Goal: Task Accomplishment & Management: Complete application form

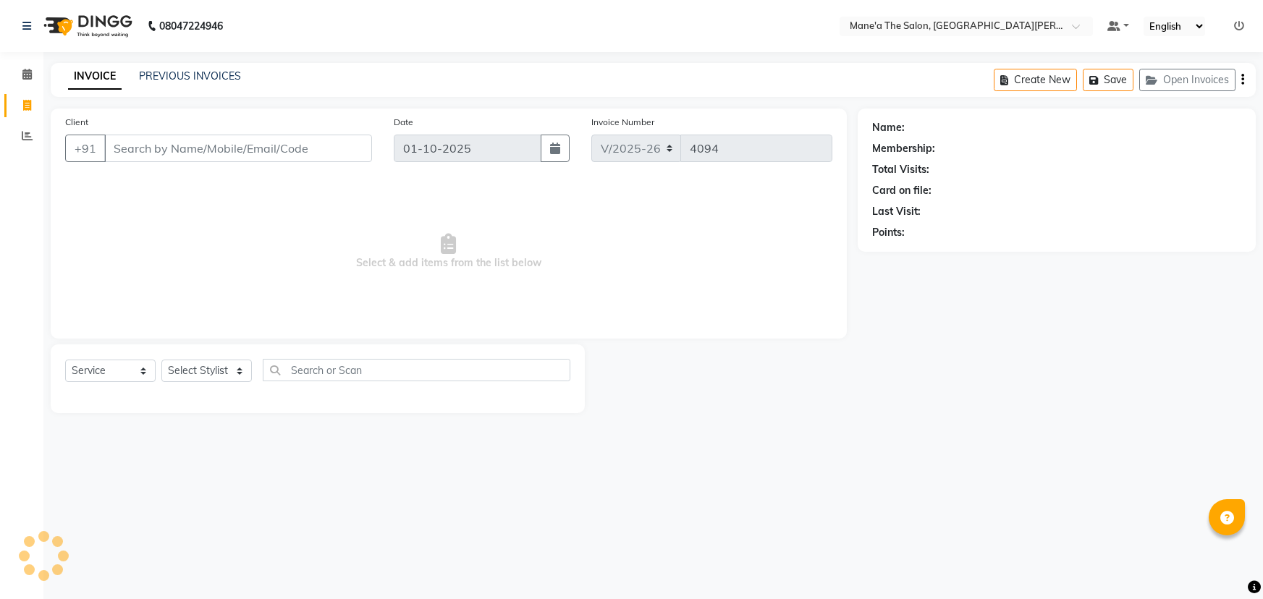
select select "7205"
select select "service"
click at [228, 368] on select "Select Stylist Anam Anil Faeam Junaid New Manager [PERSON_NAME] Owner Rani [PER…" at bounding box center [206, 371] width 90 height 22
select select "82059"
click at [161, 360] on select "Select Stylist Anam Anil Faeam Junaid New Manager [PERSON_NAME] Owner Rani [PER…" at bounding box center [206, 371] width 90 height 22
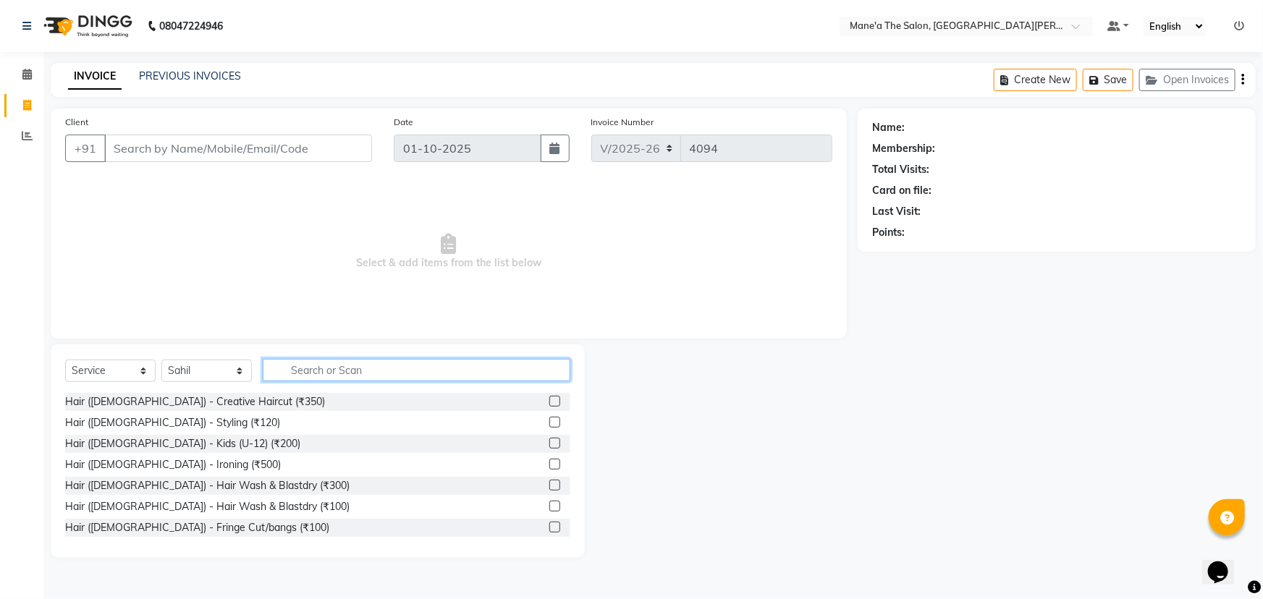
click at [393, 368] on input "text" at bounding box center [417, 370] width 308 height 22
type input "200"
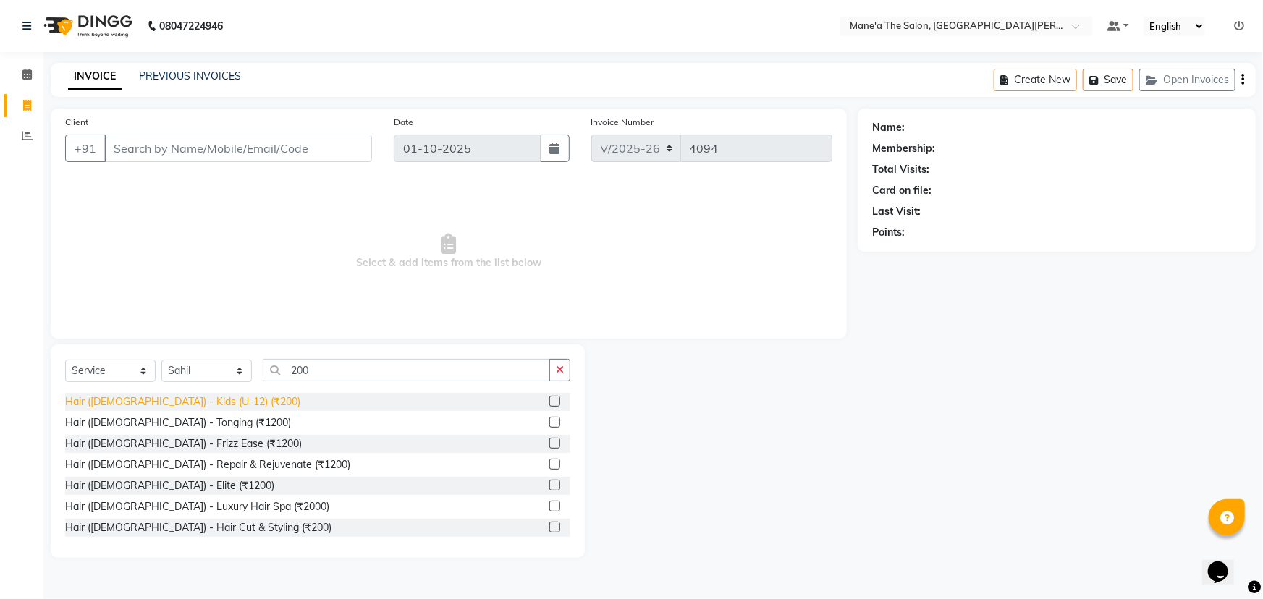
click at [199, 404] on div "Hair ([DEMOGRAPHIC_DATA]) - Kids (U-12) (₹200)" at bounding box center [182, 402] width 235 height 15
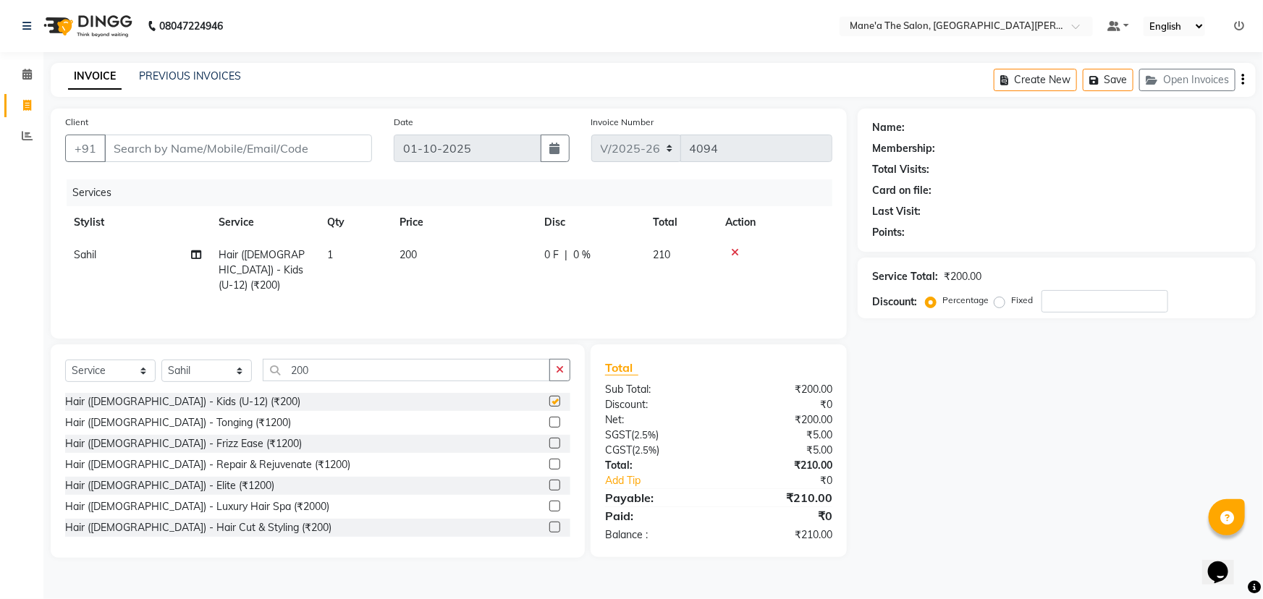
checkbox input "false"
click at [316, 371] on input "200" at bounding box center [406, 370] width 287 height 22
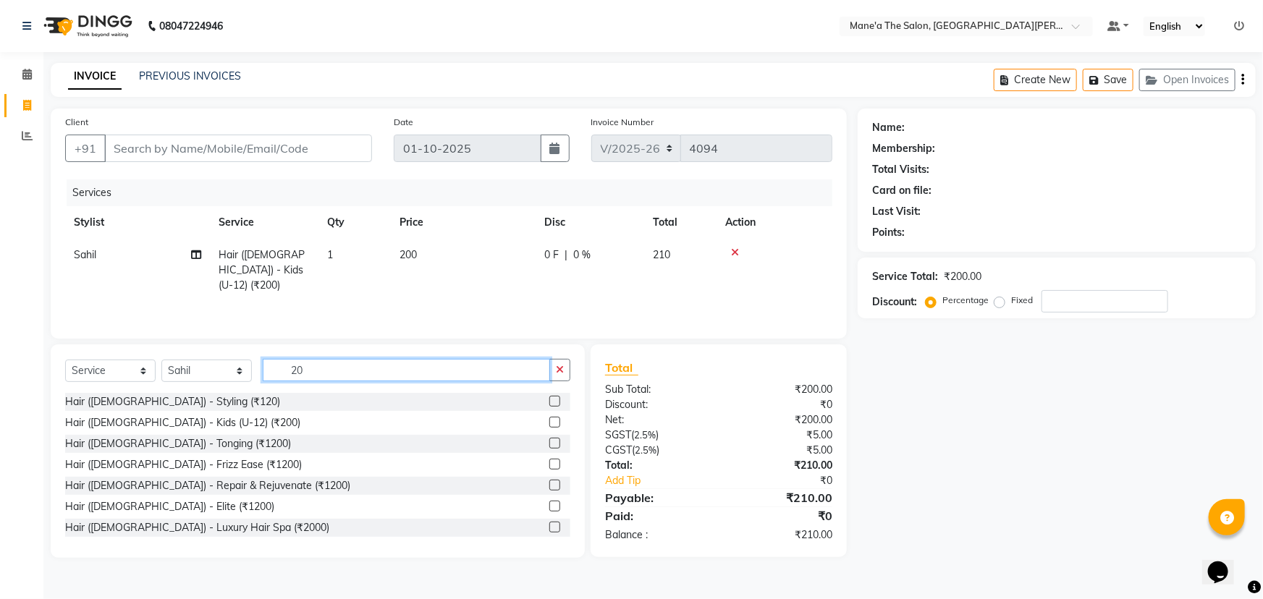
type input "2"
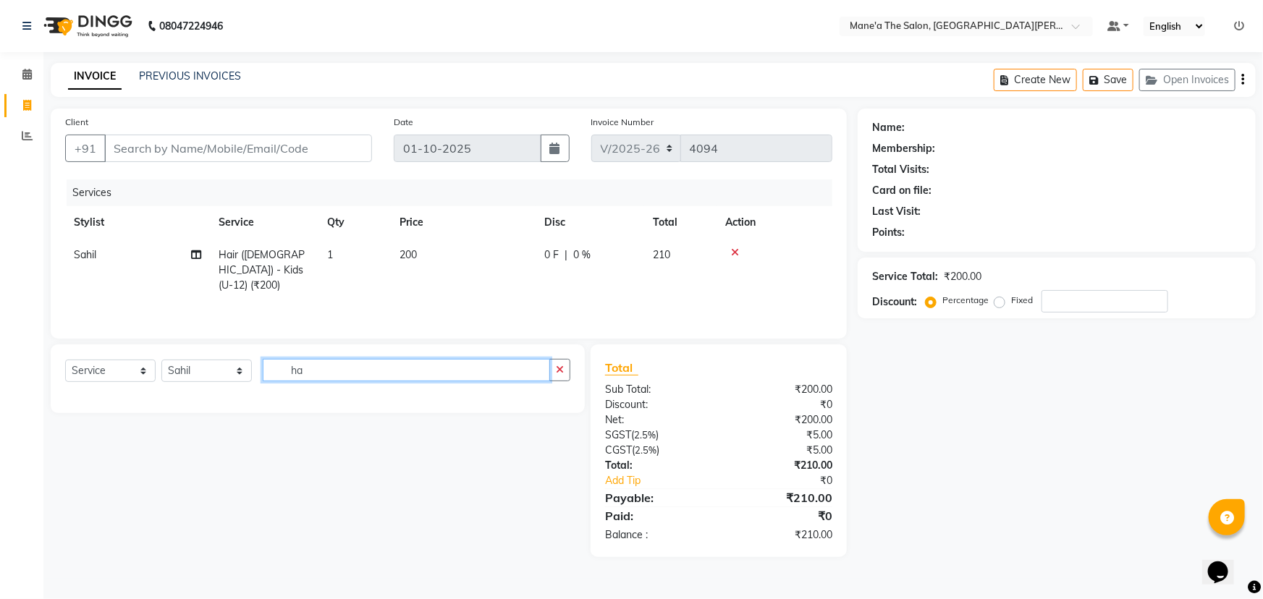
type input "h"
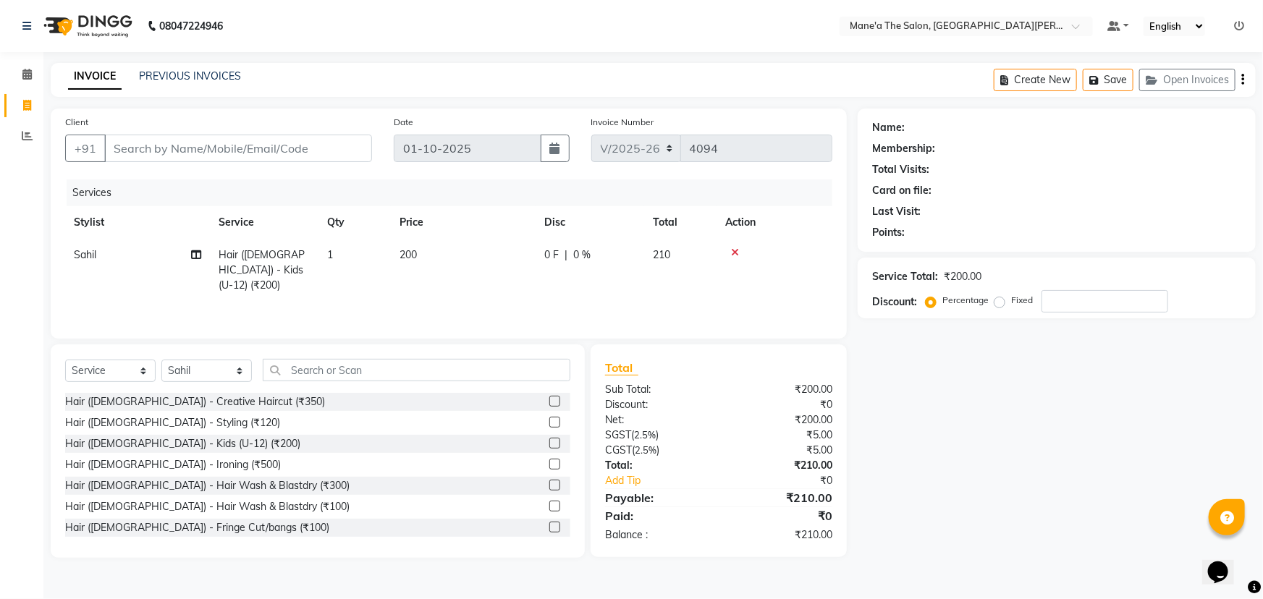
click at [737, 252] on icon at bounding box center [735, 253] width 8 height 10
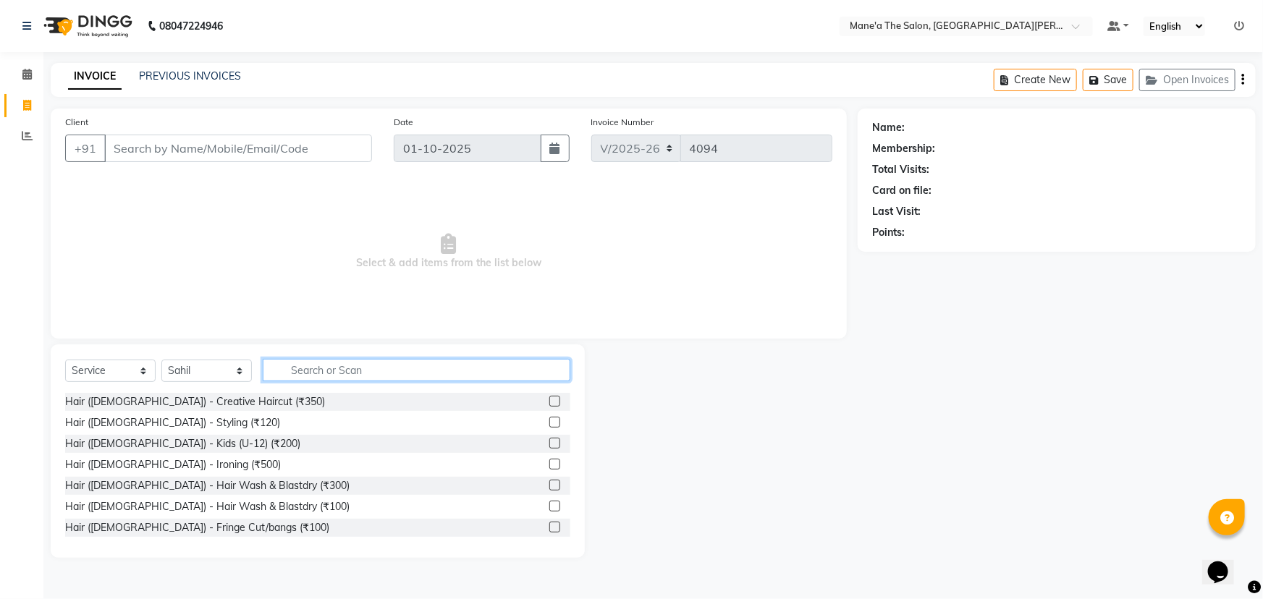
click at [343, 363] on input "text" at bounding box center [417, 370] width 308 height 22
type input "200"
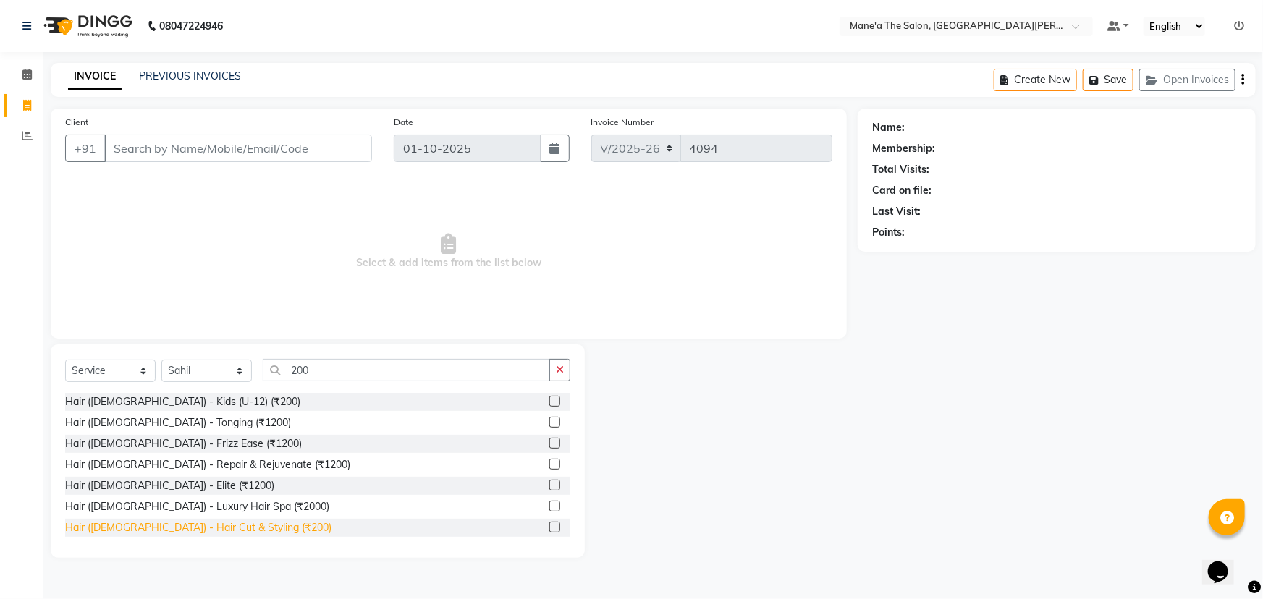
click at [210, 524] on div "Hair ([DEMOGRAPHIC_DATA]) - Hair Cut & Styling (₹200)" at bounding box center [198, 528] width 266 height 15
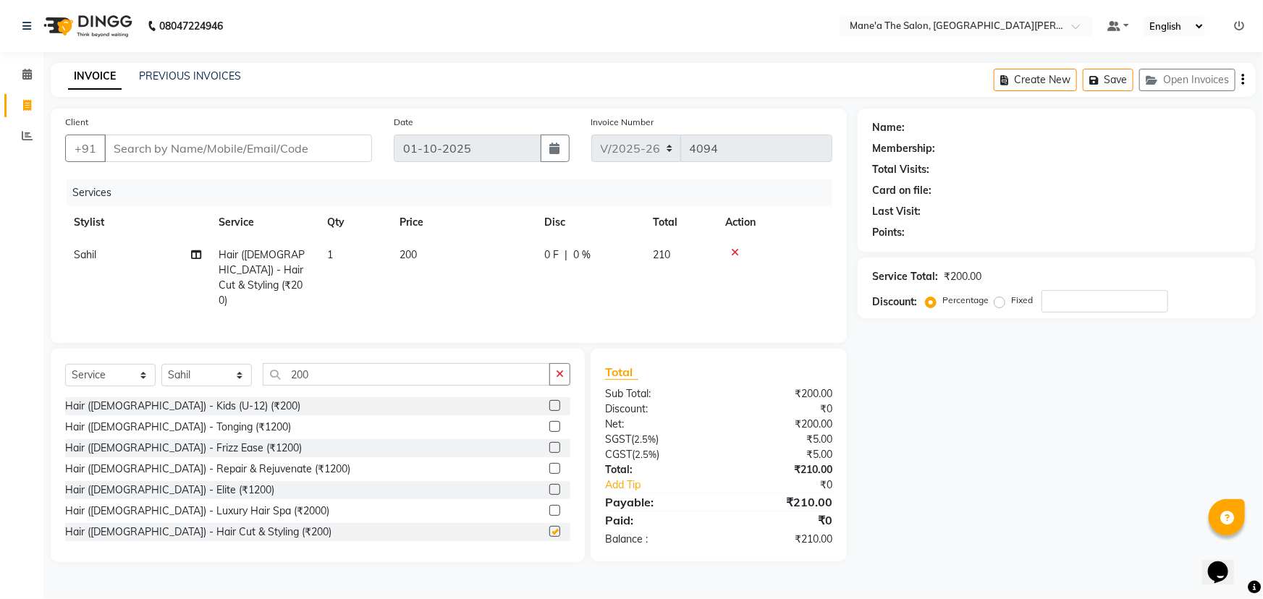
checkbox input "false"
click at [312, 364] on input "200" at bounding box center [406, 374] width 287 height 22
type input "2"
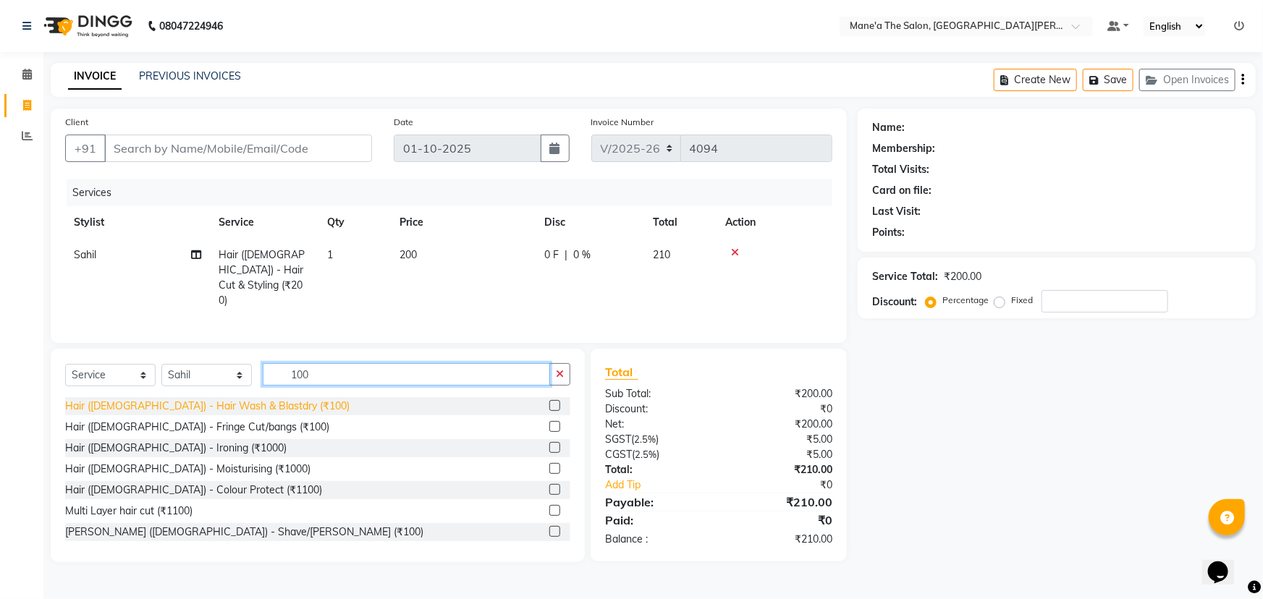
type input "100"
click at [159, 399] on div "Hair ([DEMOGRAPHIC_DATA]) - Hair Wash & Blastdry (₹100)" at bounding box center [207, 406] width 285 height 15
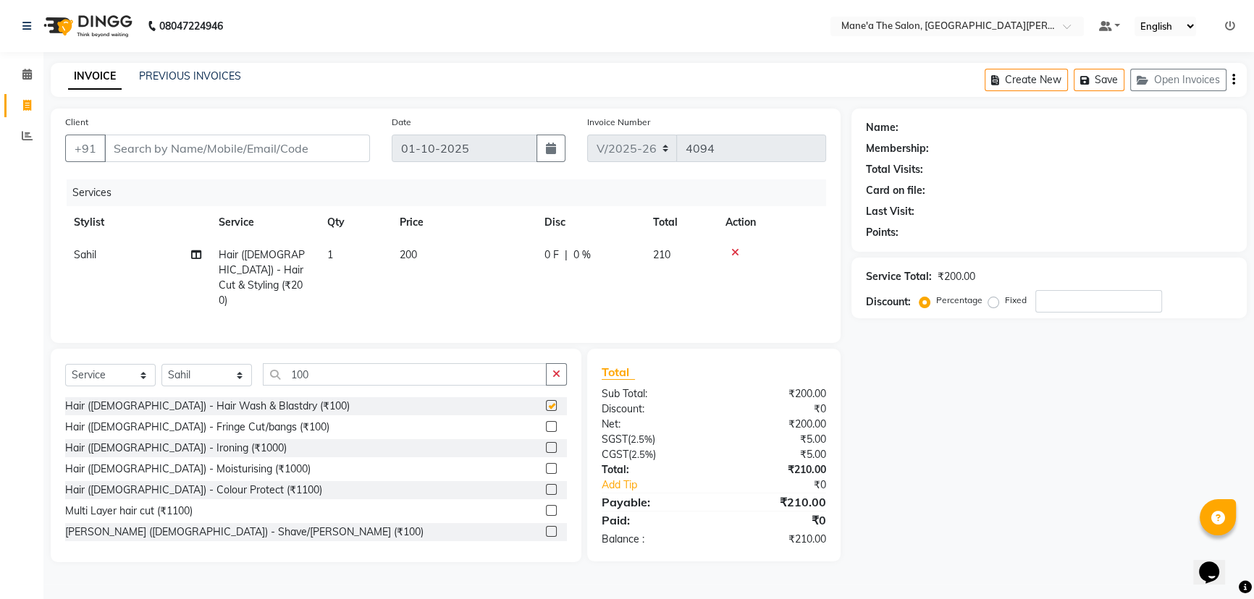
checkbox input "false"
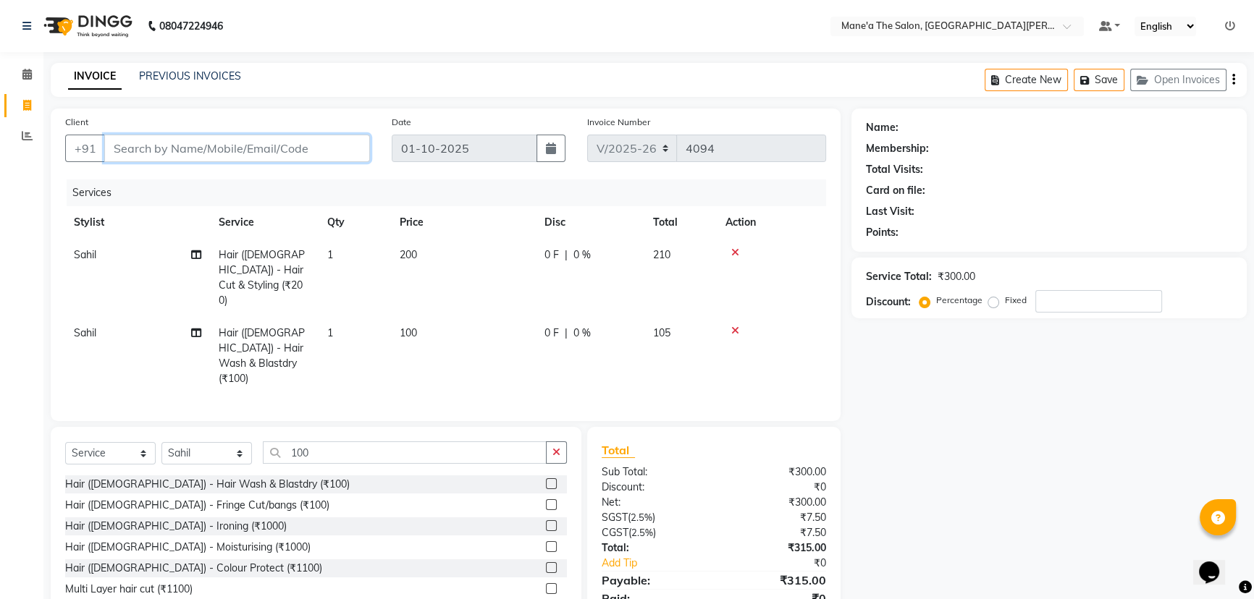
click at [149, 151] on input "Client" at bounding box center [237, 149] width 266 height 28
type input "9"
type input "0"
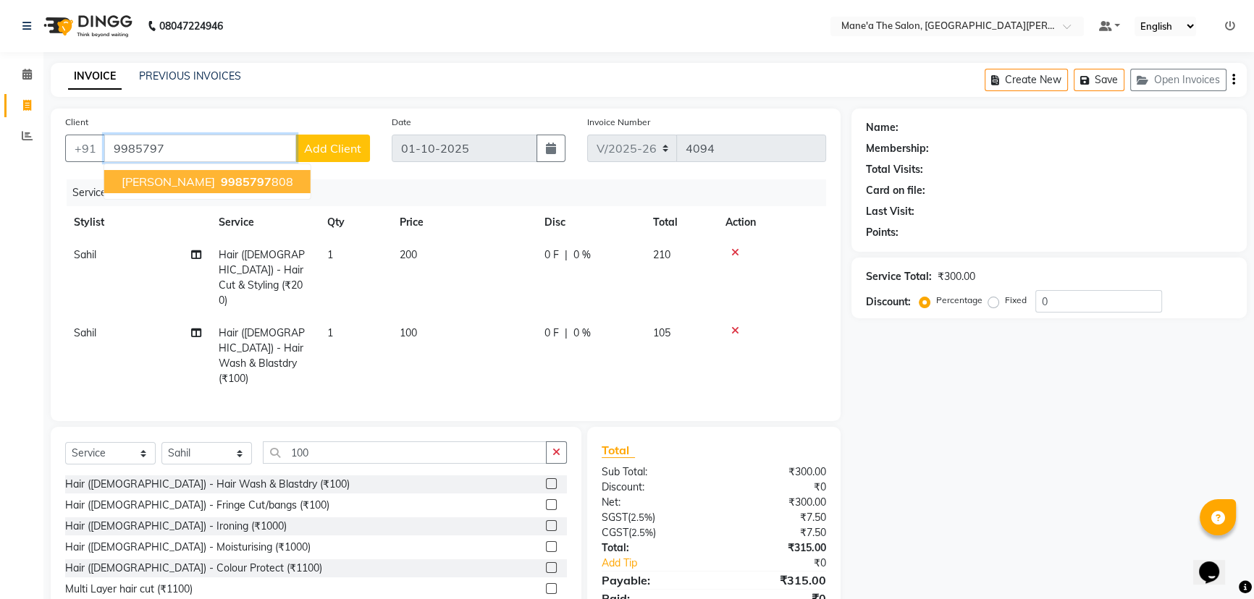
click at [164, 186] on span "[PERSON_NAME]" at bounding box center [168, 181] width 93 height 14
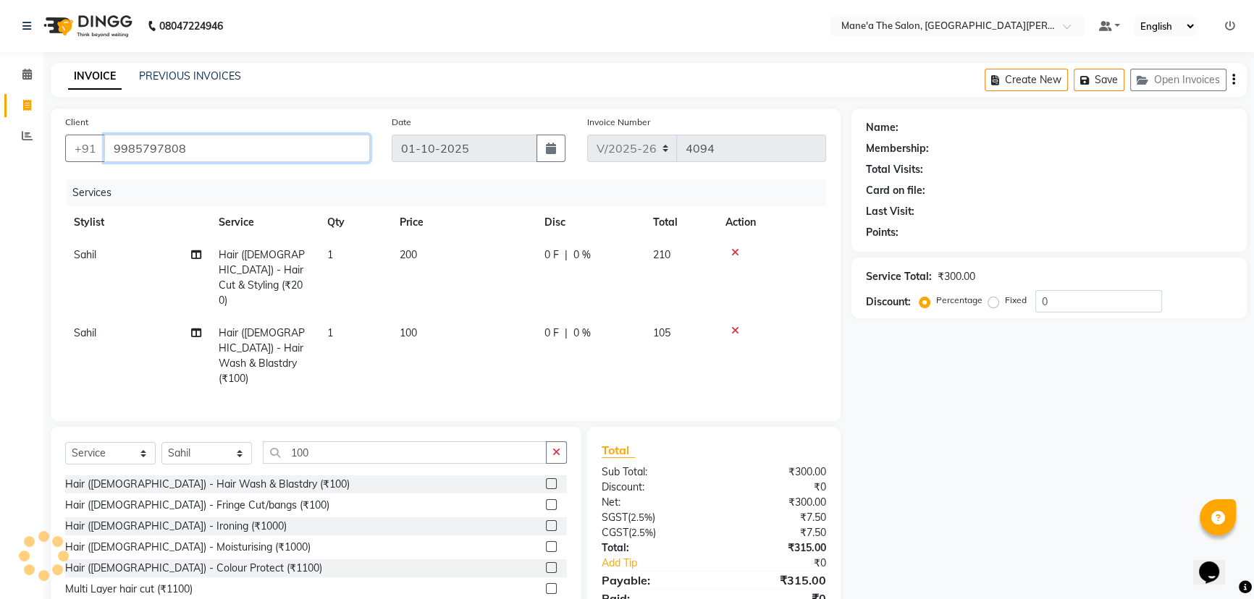
type input "9985797808"
select select "1: Object"
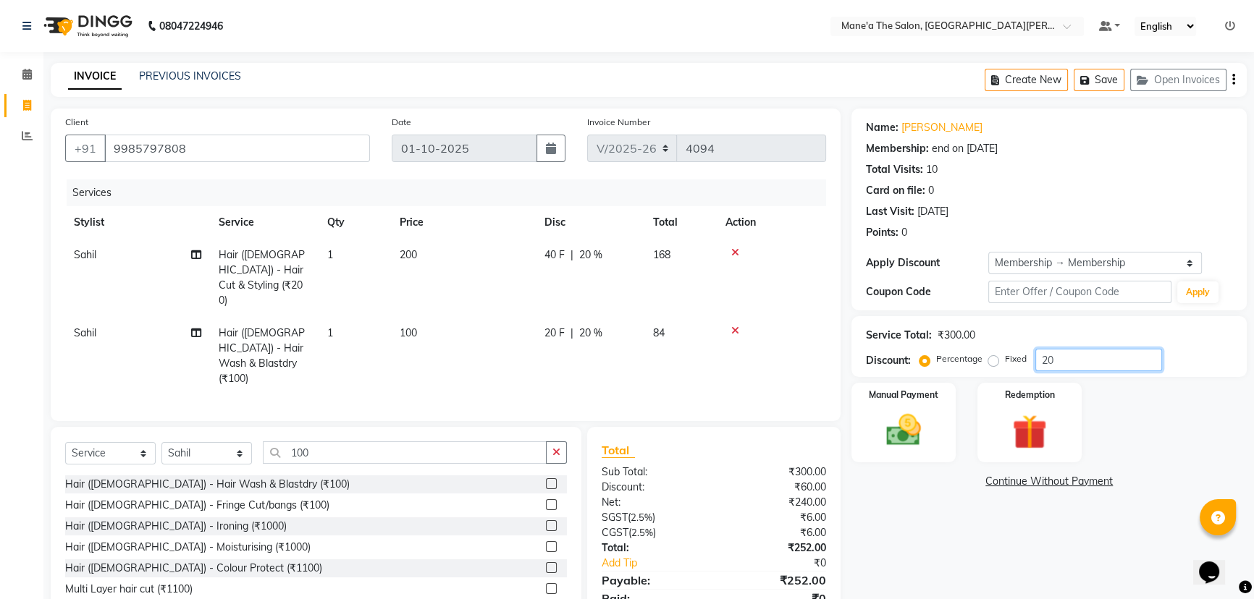
click at [1068, 362] on input "20" at bounding box center [1098, 360] width 127 height 22
type input "2"
type input "10"
click at [892, 416] on img at bounding box center [904, 430] width 59 height 41
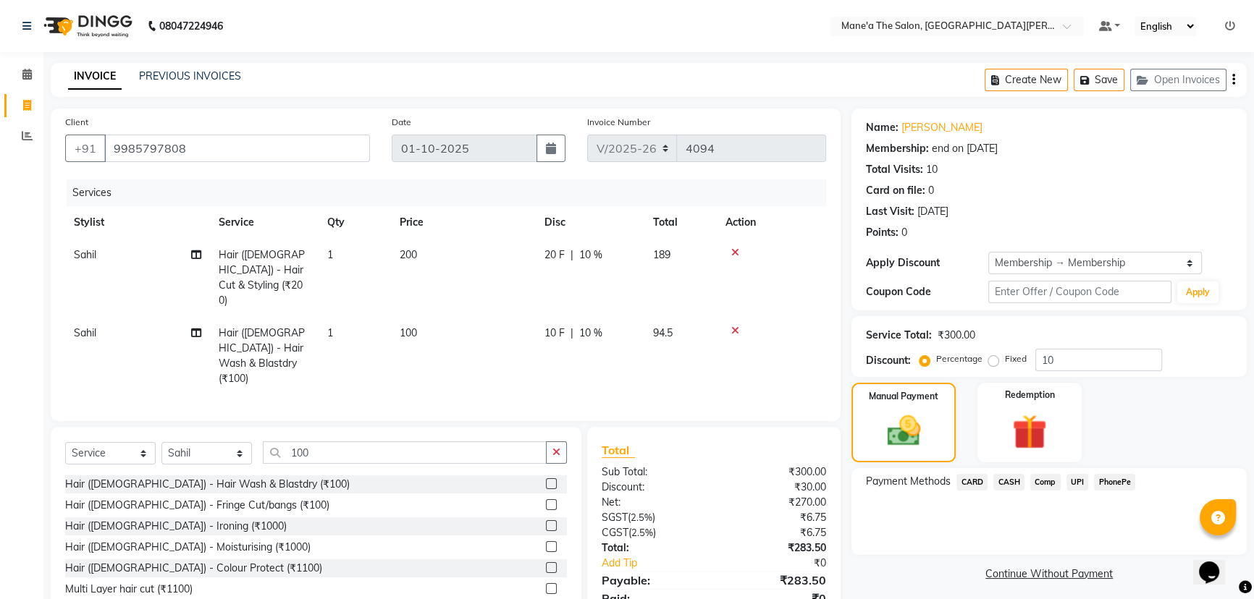
click at [1113, 484] on span "PhonePe" at bounding box center [1114, 482] width 41 height 17
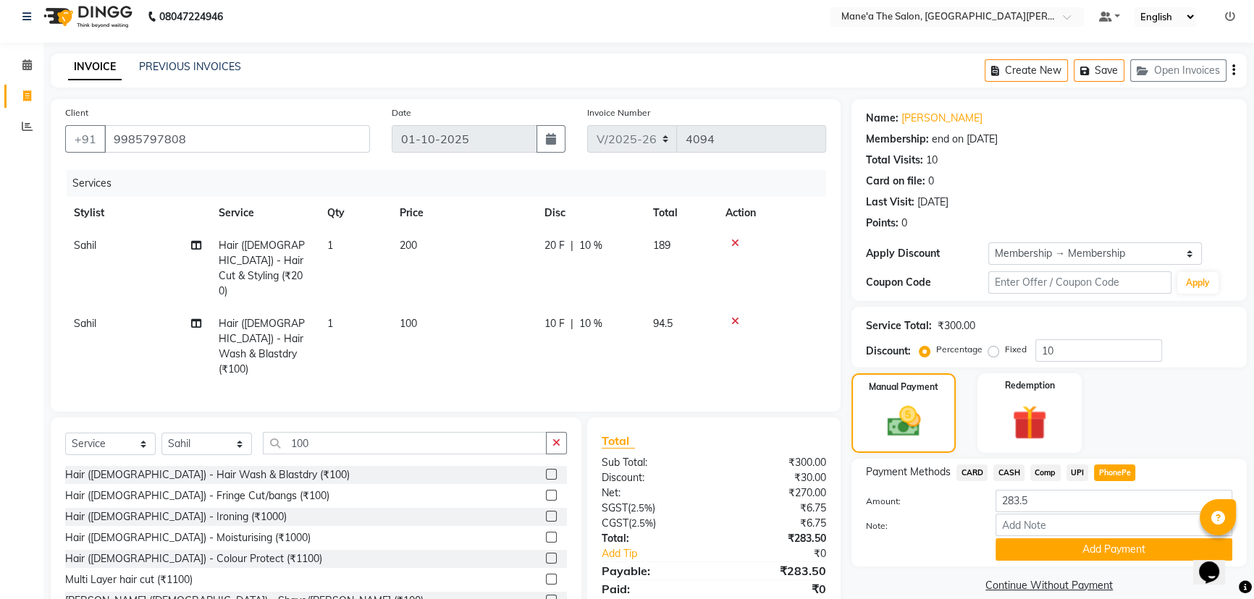
scroll to position [28, 0]
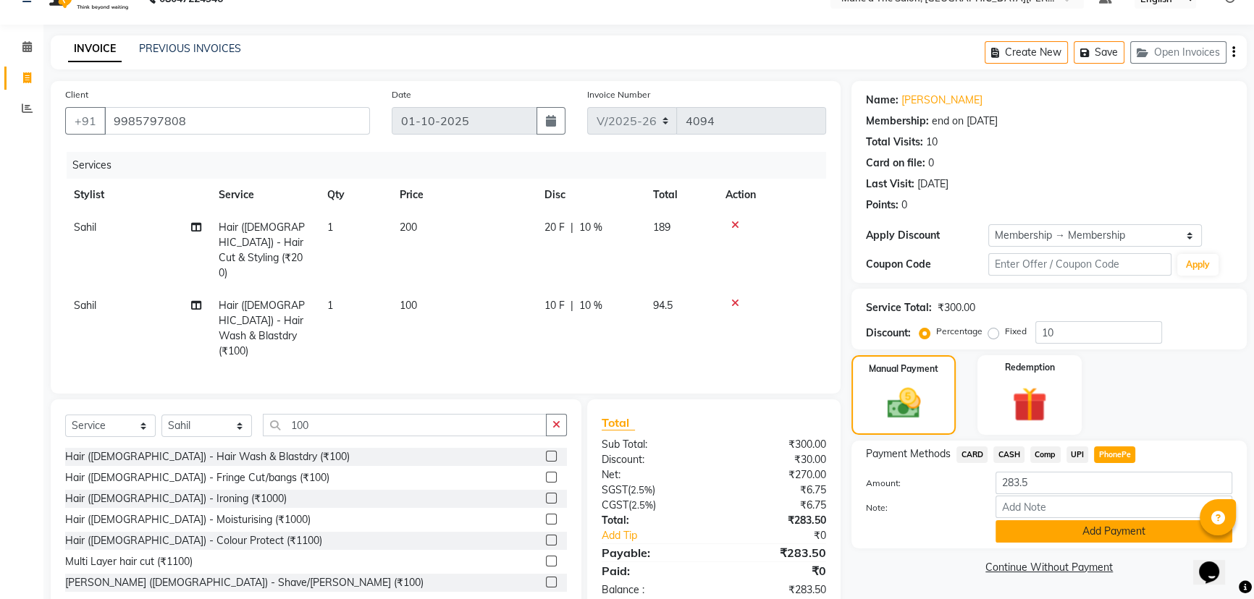
click at [1108, 529] on button "Add Payment" at bounding box center [1113, 532] width 237 height 22
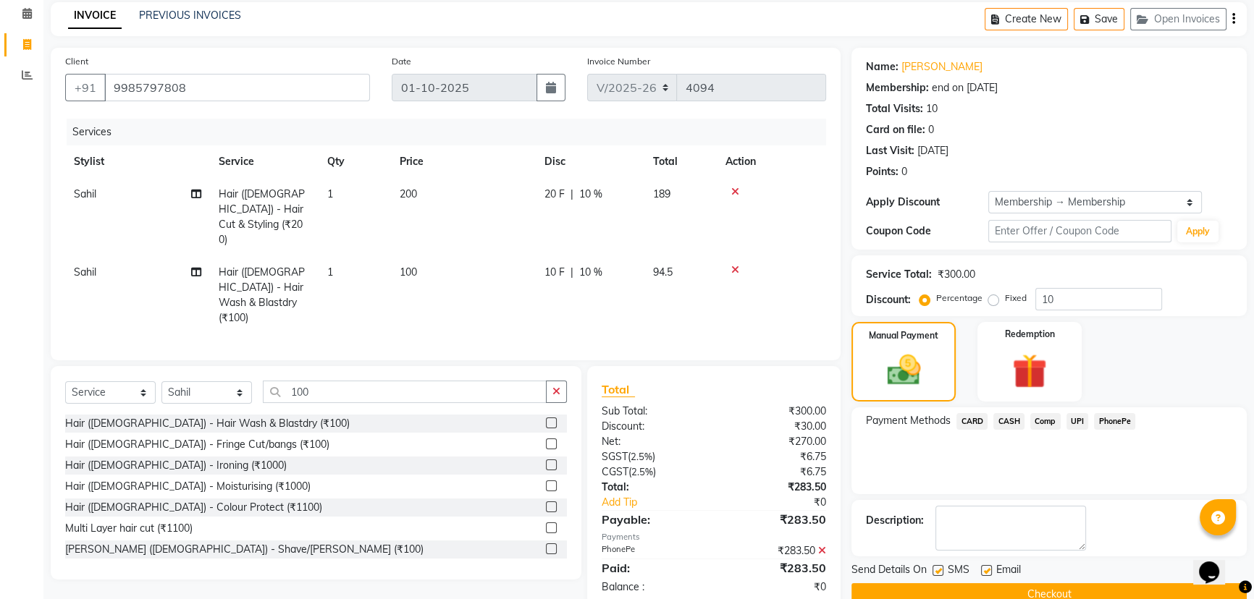
scroll to position [88, 0]
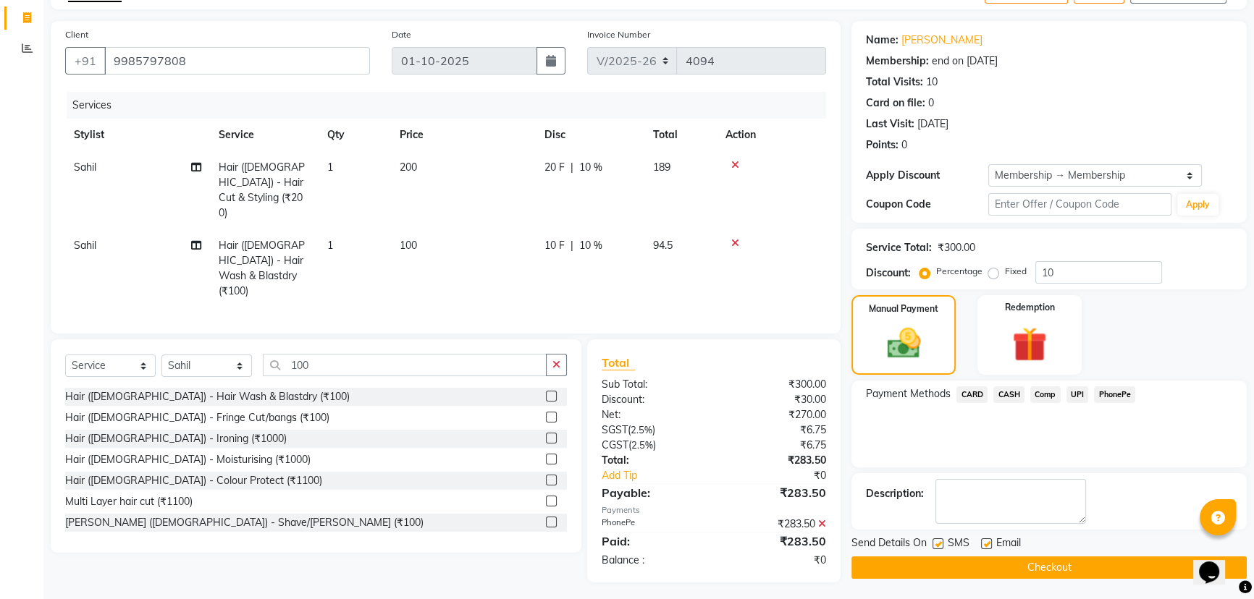
click at [1030, 565] on button "Checkout" at bounding box center [1048, 568] width 395 height 22
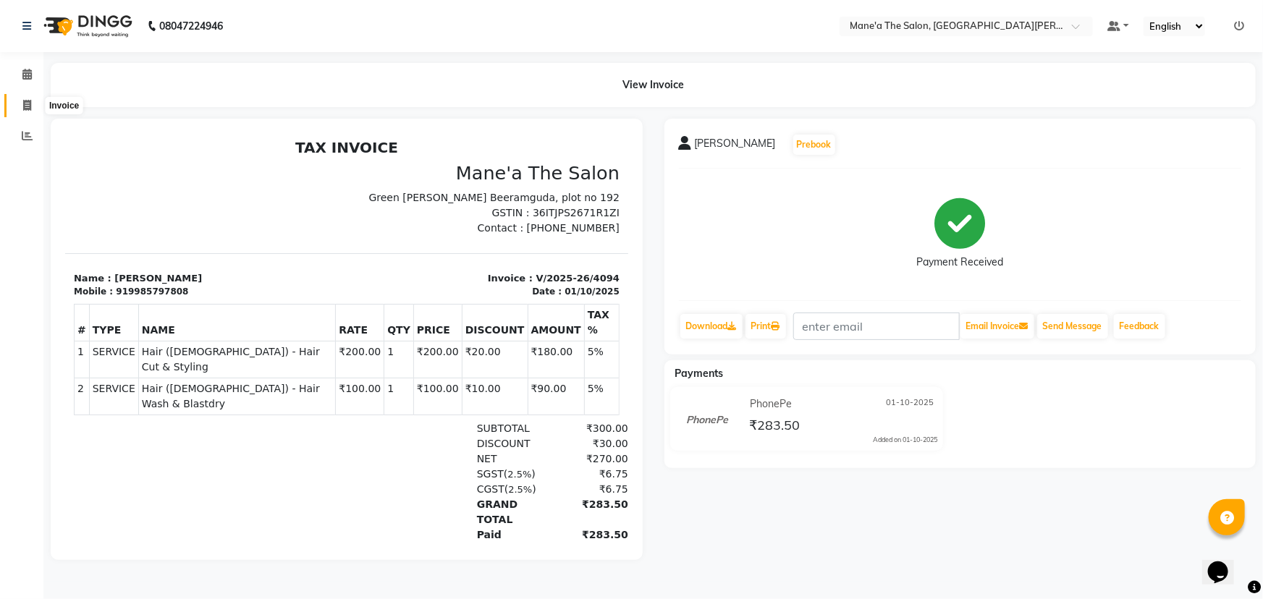
click at [18, 100] on span at bounding box center [26, 106] width 25 height 17
select select "7205"
select select "service"
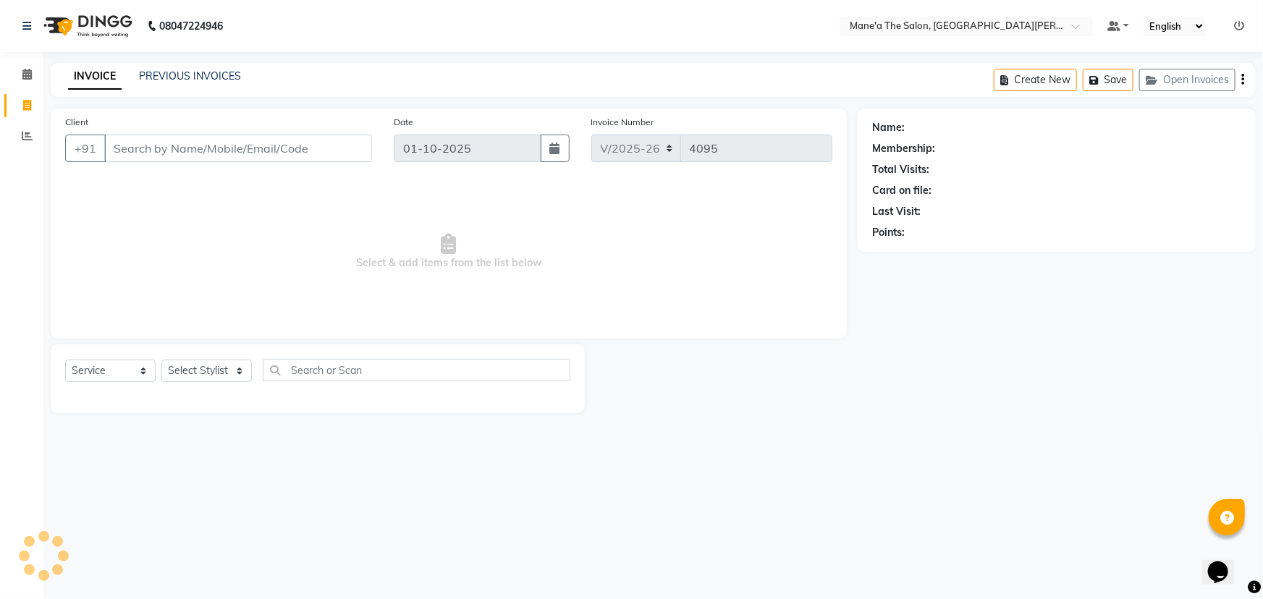
click at [170, 154] on input "Client" at bounding box center [238, 149] width 268 height 28
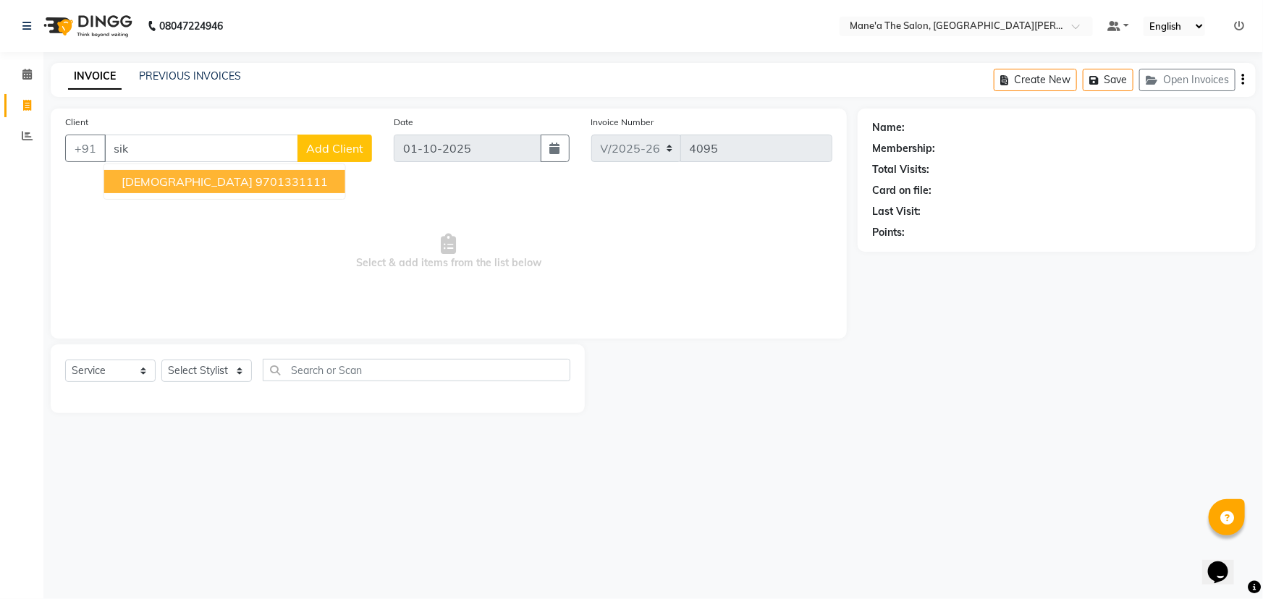
click at [256, 176] on ngb-highlight "9701331111" at bounding box center [292, 181] width 72 height 14
type input "9701331111"
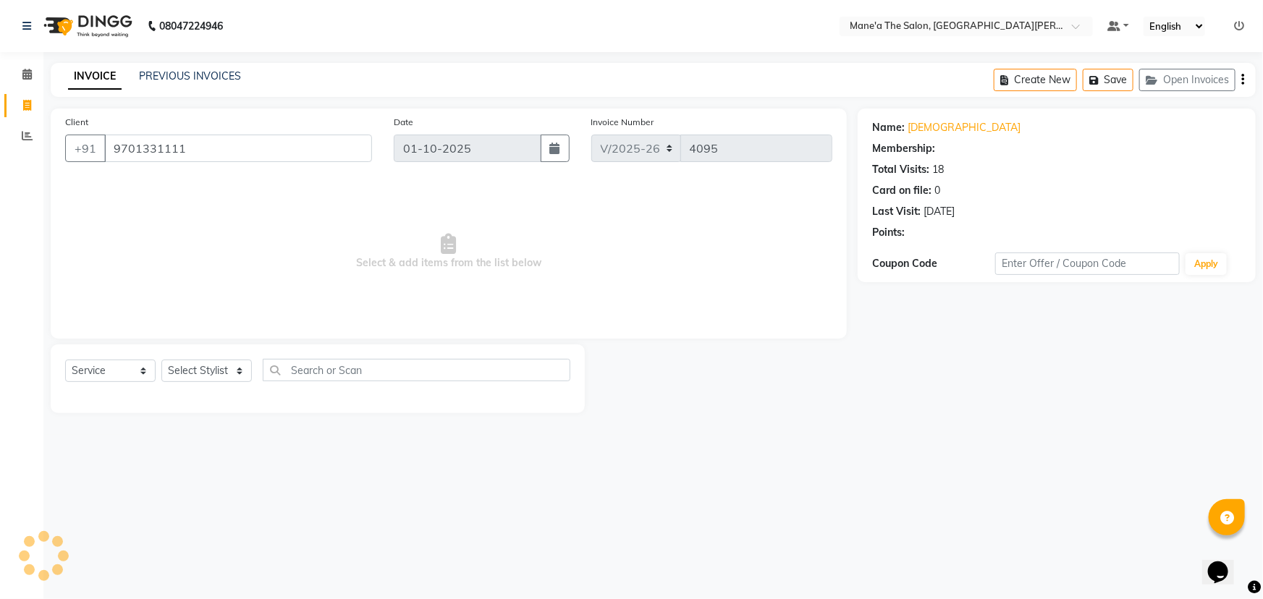
select select "1: Object"
click at [201, 375] on select "Select Stylist Anam Anil Faeam Junaid New Manager [PERSON_NAME] Owner Rani [PER…" at bounding box center [206, 371] width 90 height 22
select select "85411"
click at [161, 360] on select "Select Stylist Anam Anil Faeam Junaid New Manager [PERSON_NAME] Owner Rani [PER…" at bounding box center [206, 371] width 90 height 22
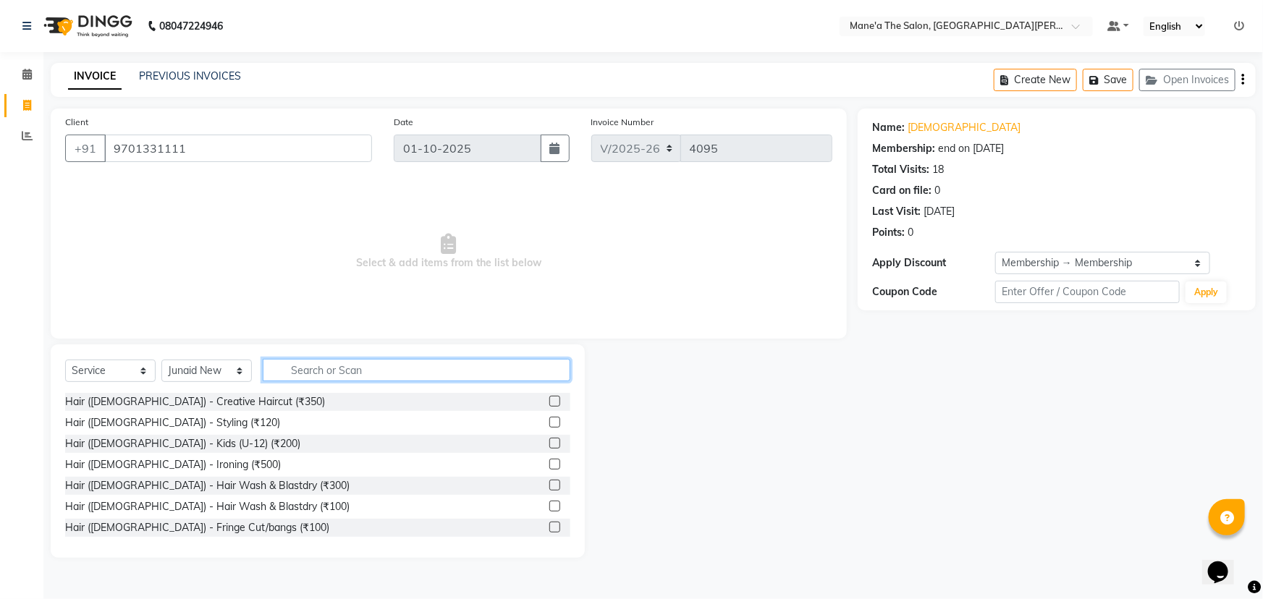
click at [340, 360] on input "text" at bounding box center [417, 370] width 308 height 22
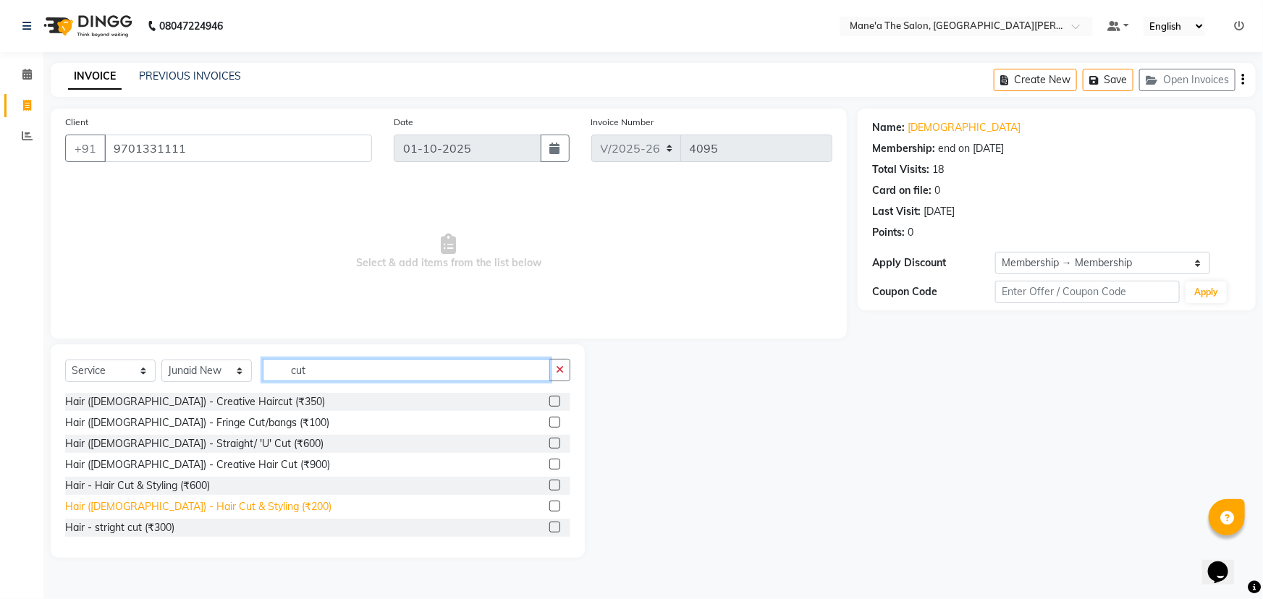
type input "cut"
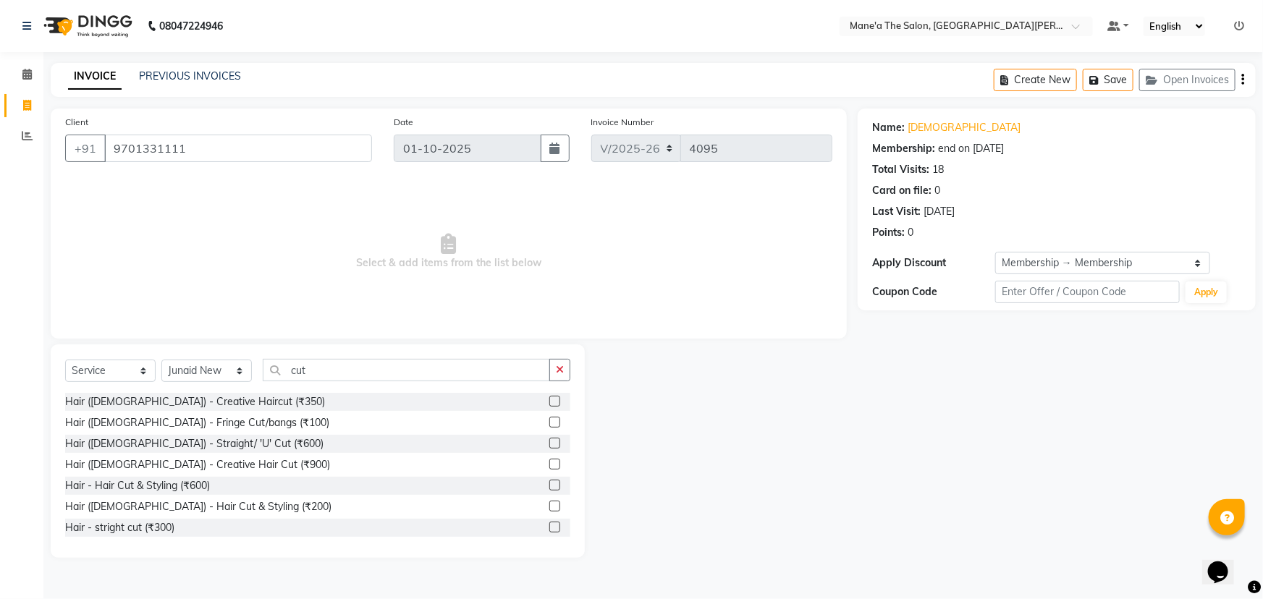
drag, startPoint x: 173, startPoint y: 508, endPoint x: 354, endPoint y: 455, distance: 188.6
click at [182, 506] on div "Hair ([DEMOGRAPHIC_DATA]) - Hair Cut & Styling (₹200)" at bounding box center [198, 507] width 266 height 15
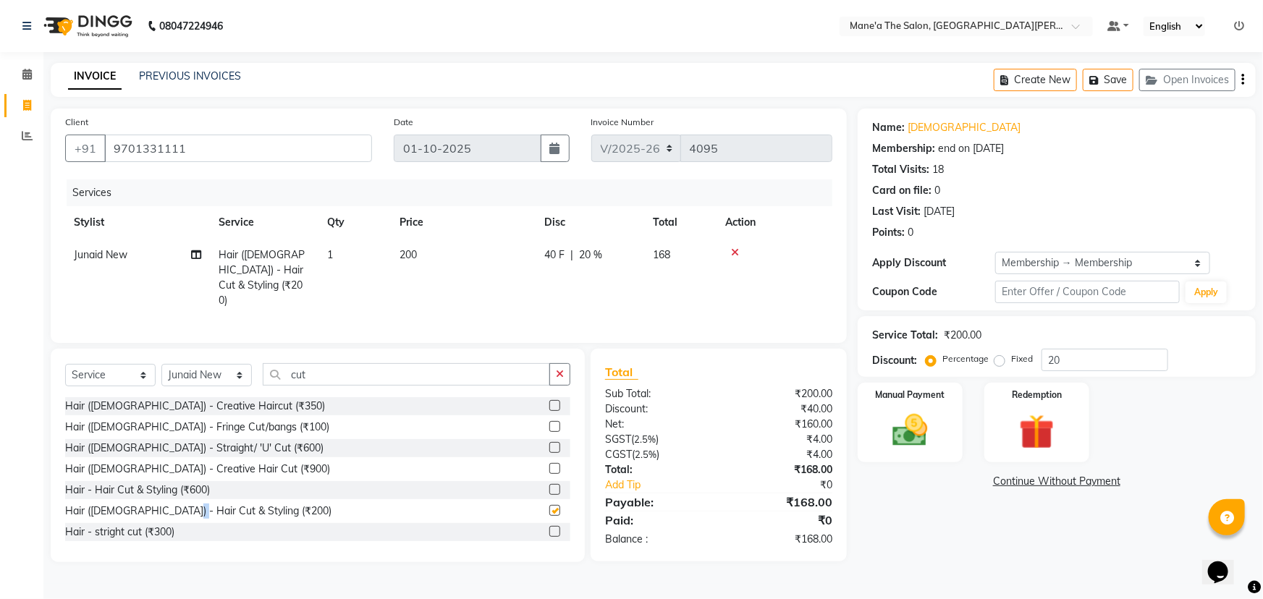
checkbox input "false"
click at [567, 367] on button "button" at bounding box center [559, 374] width 21 height 22
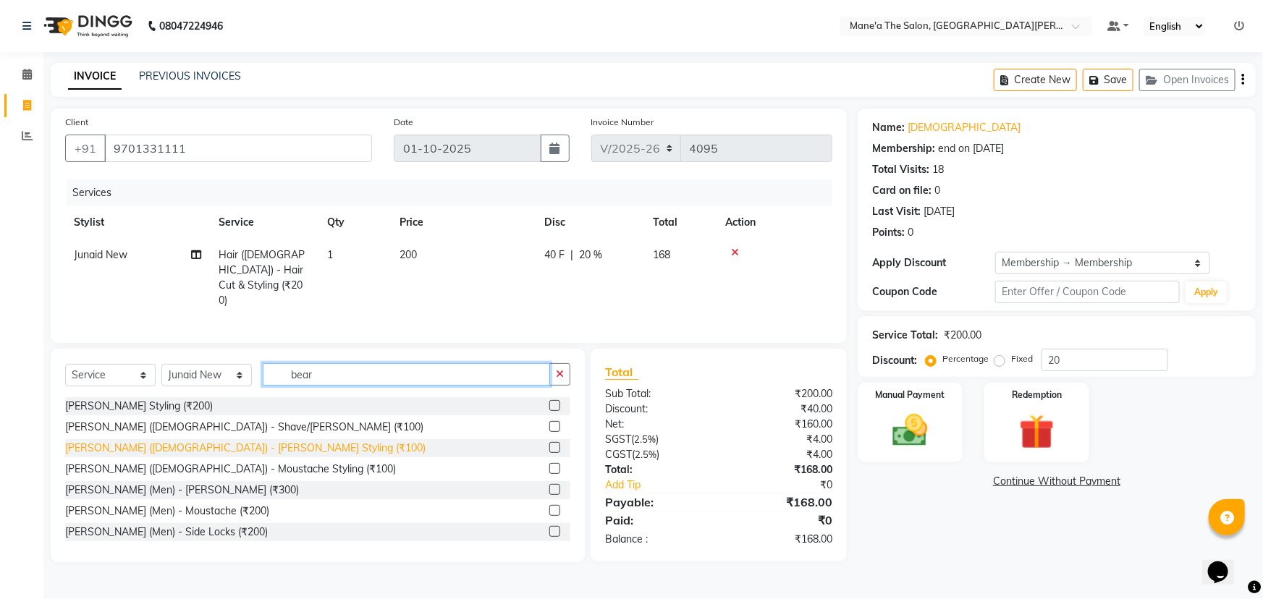
type input "bear"
click at [167, 441] on div "[PERSON_NAME] ([DEMOGRAPHIC_DATA]) - [PERSON_NAME] Styling (₹100)" at bounding box center [245, 448] width 361 height 15
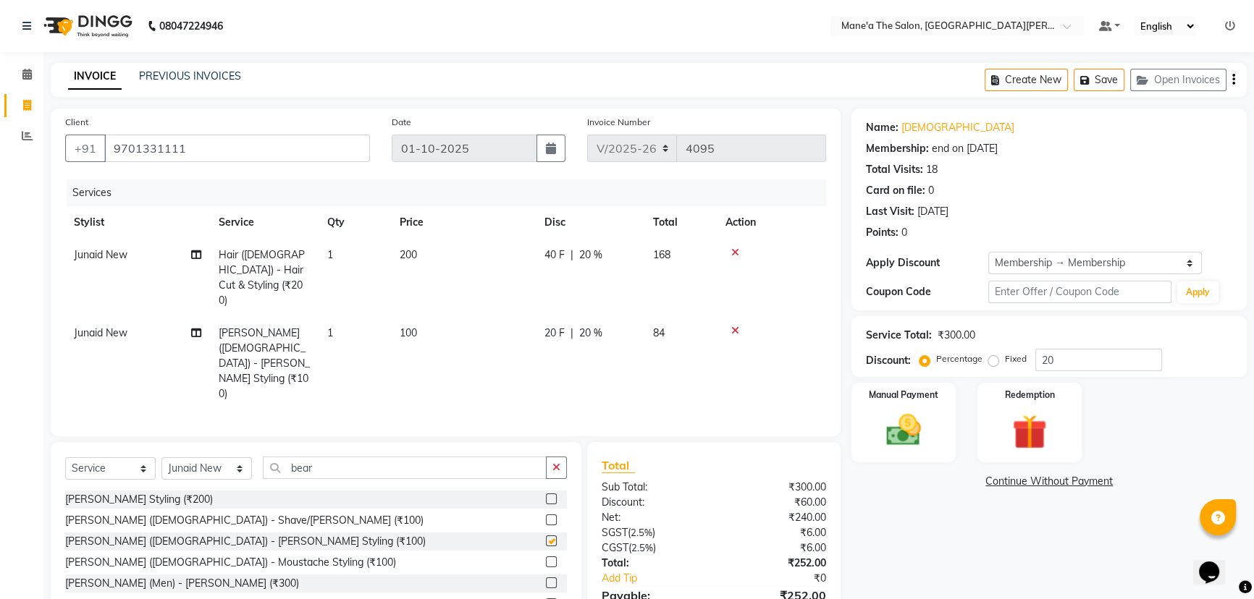
checkbox input "false"
click at [562, 457] on button "button" at bounding box center [556, 468] width 21 height 22
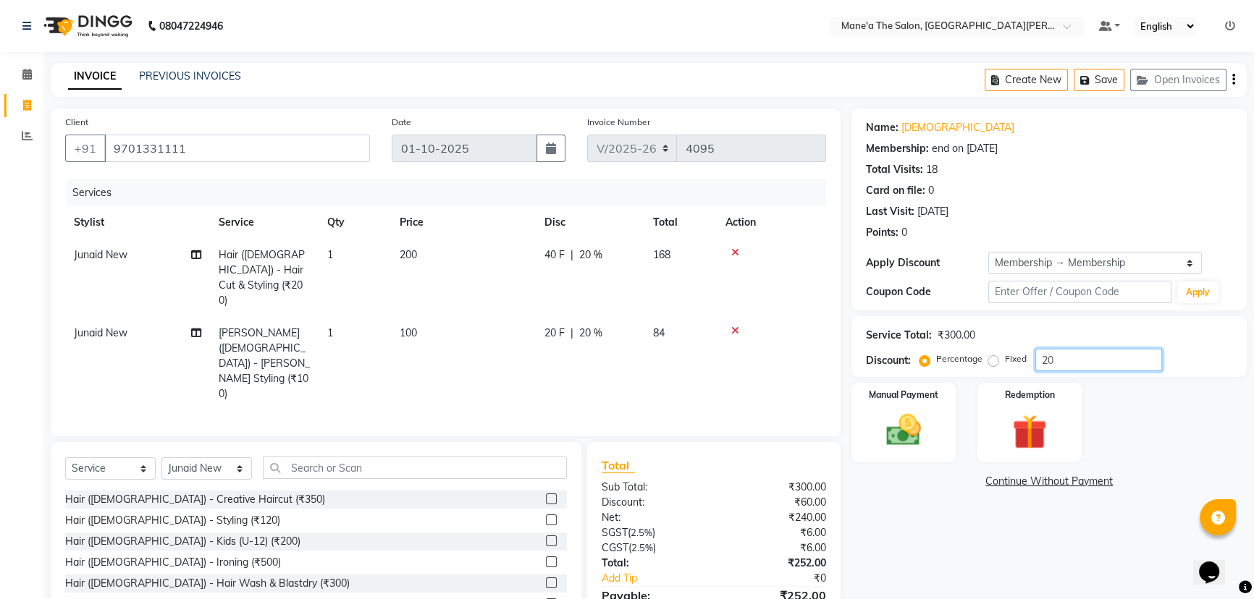
click at [1083, 353] on input "20" at bounding box center [1098, 360] width 127 height 22
type input "2"
type input "10"
click at [930, 417] on img at bounding box center [904, 430] width 59 height 41
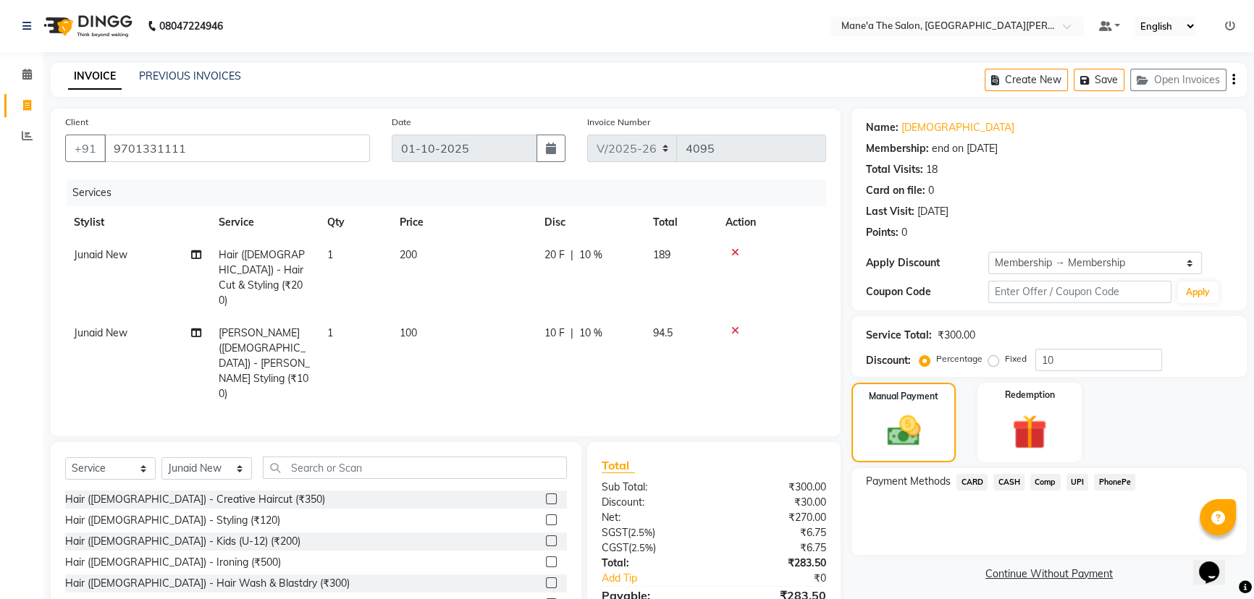
click at [1110, 477] on span "PhonePe" at bounding box center [1114, 482] width 41 height 17
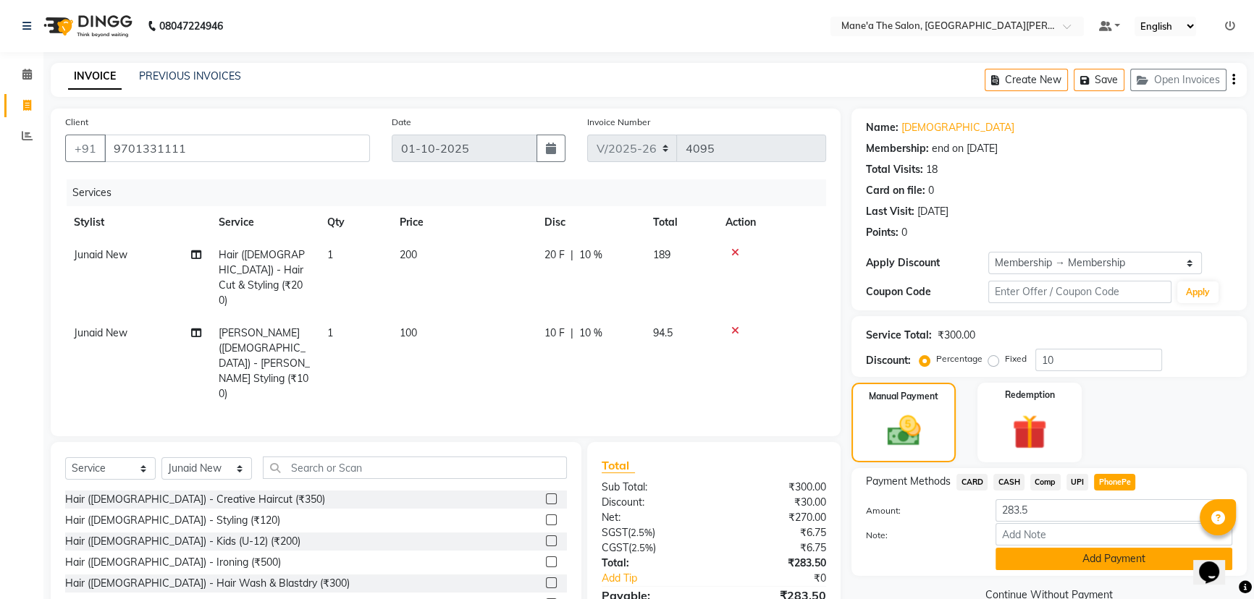
click at [1095, 561] on button "Add Payment" at bounding box center [1113, 559] width 237 height 22
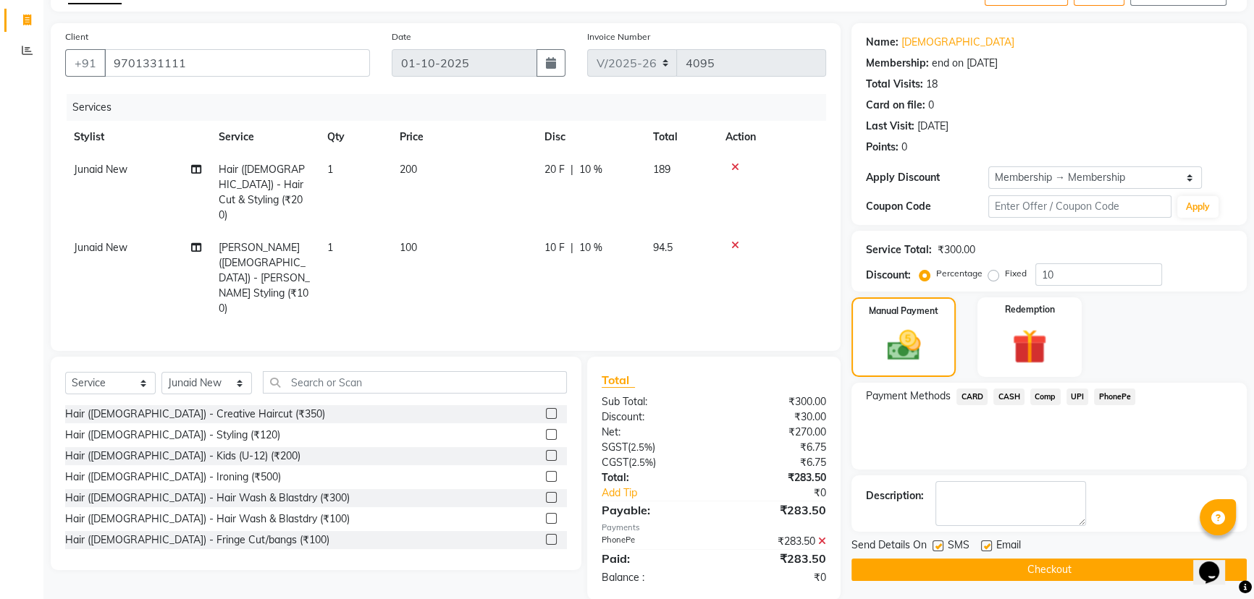
scroll to position [88, 0]
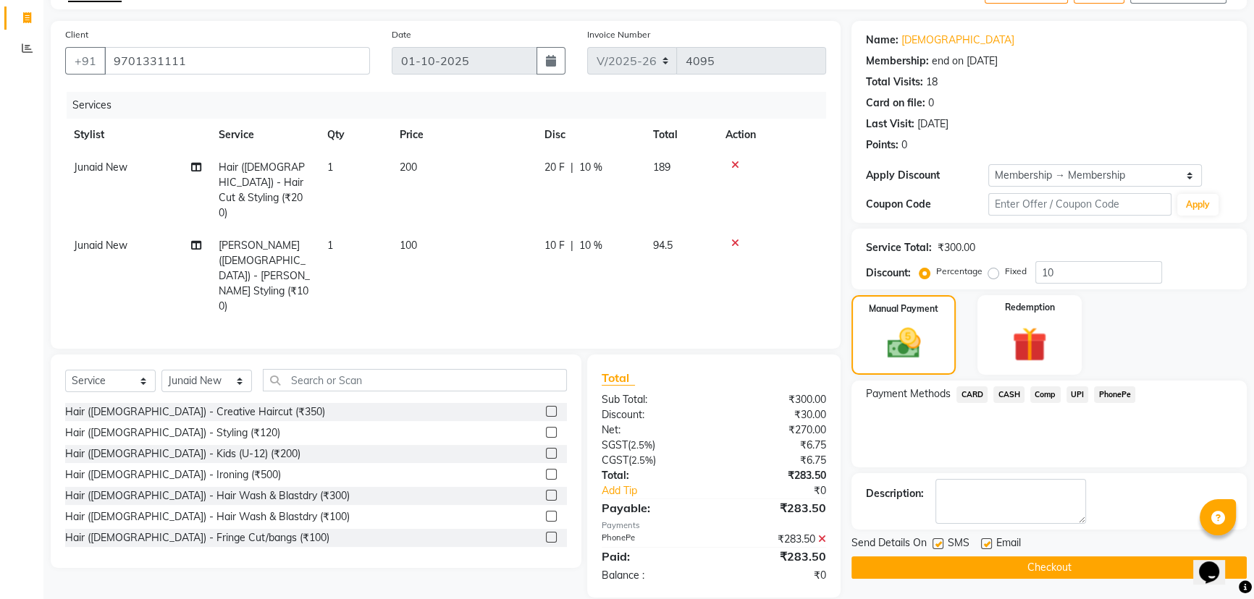
click at [1093, 560] on button "Checkout" at bounding box center [1048, 568] width 395 height 22
